Goal: Task Accomplishment & Management: Manage account settings

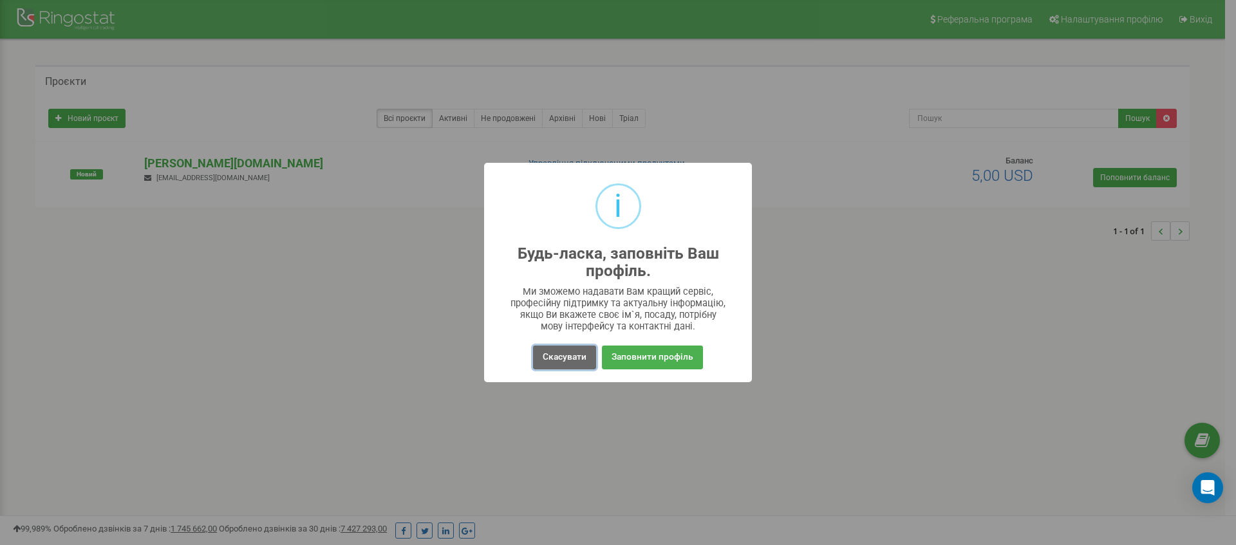
click at [569, 354] on button "Скасувати" at bounding box center [564, 358] width 63 height 24
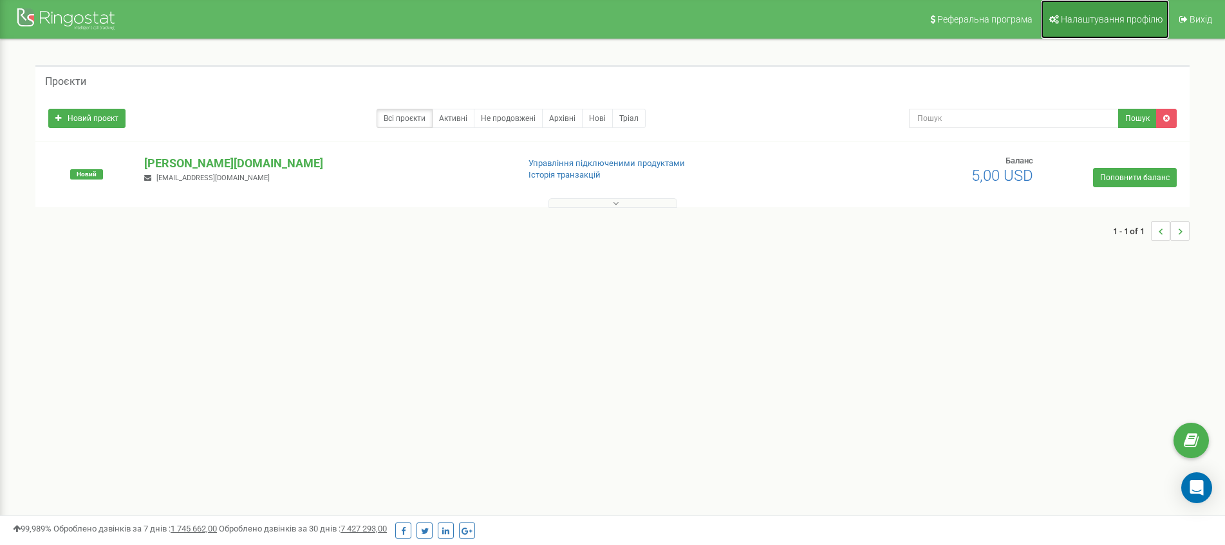
click at [1117, 15] on span "Налаштування профілю" at bounding box center [1112, 19] width 102 height 10
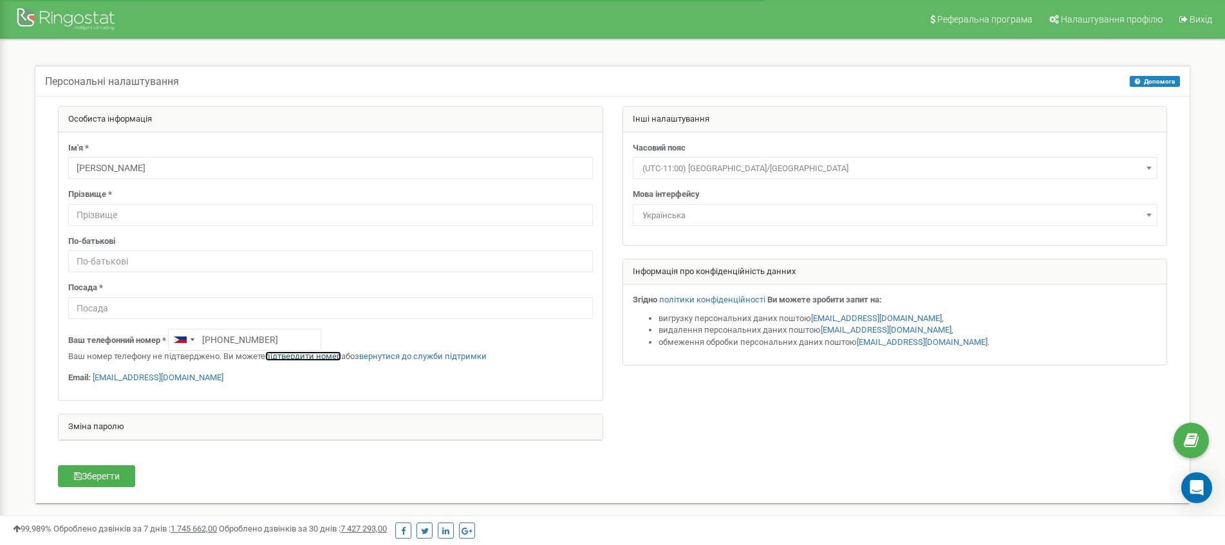
click at [299, 357] on link "підтвердити номер" at bounding box center [303, 357] width 76 height 10
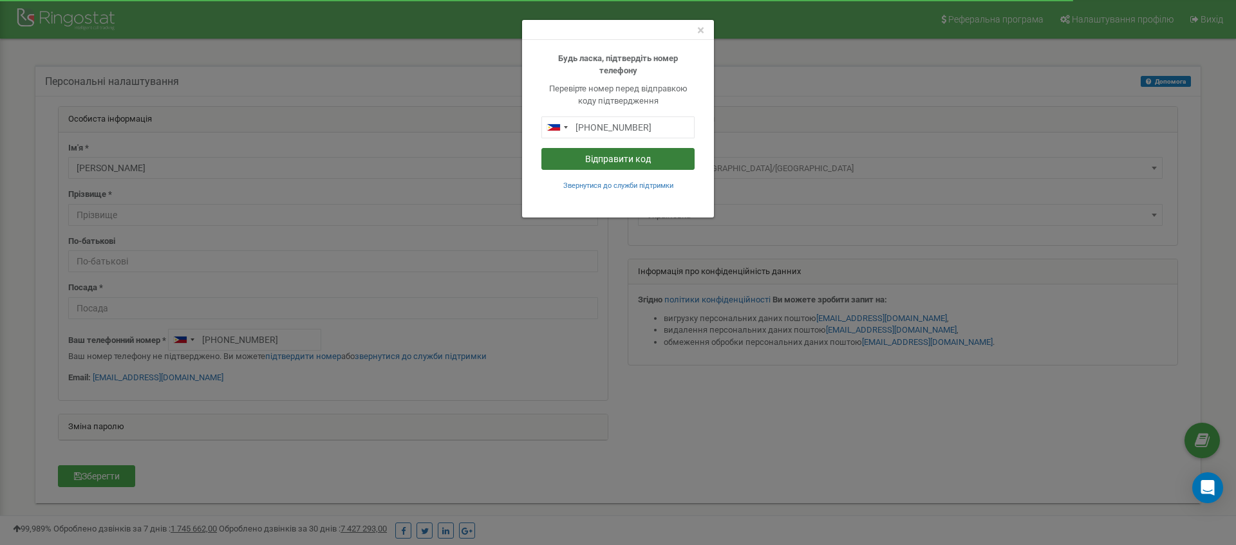
click at [612, 159] on button "Відправити код" at bounding box center [617, 159] width 153 height 22
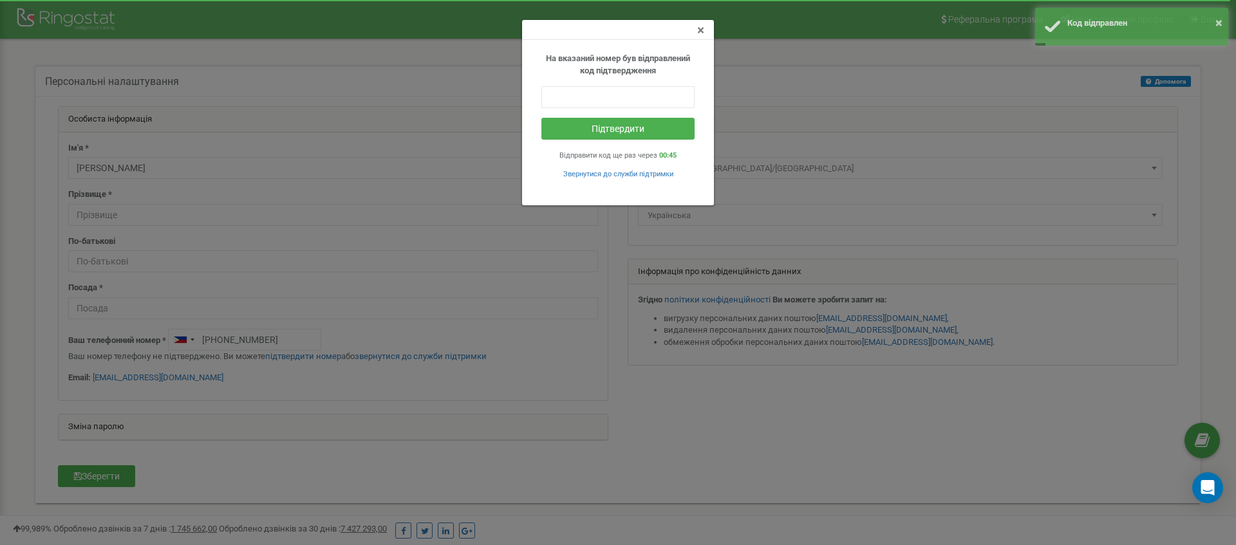
click at [699, 32] on span "×" at bounding box center [700, 30] width 7 height 15
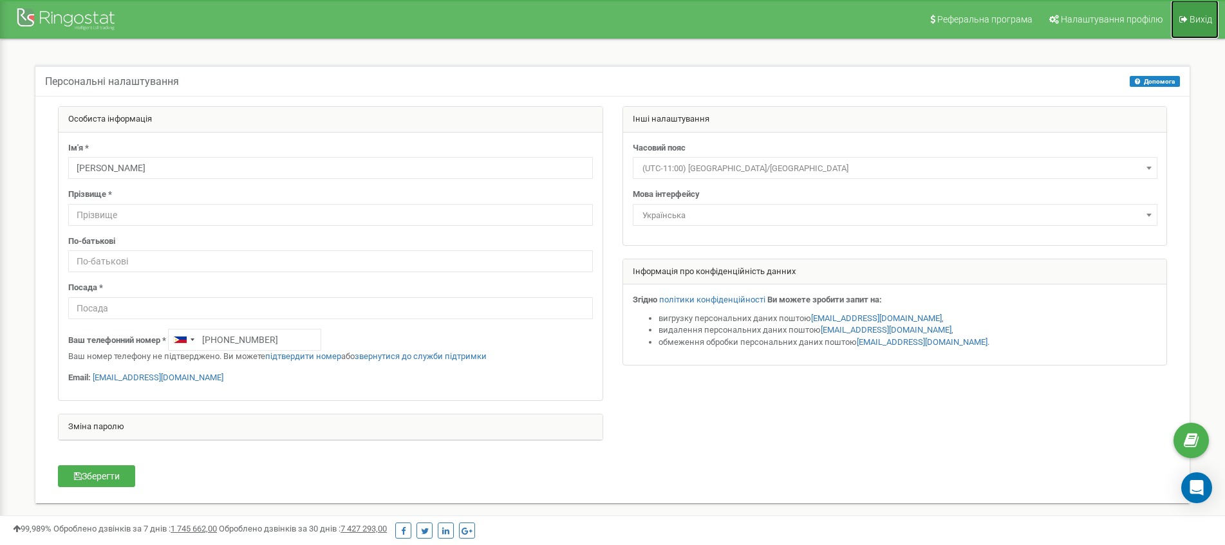
click at [1193, 20] on span "Вихід" at bounding box center [1201, 19] width 23 height 10
